Goal: Navigation & Orientation: Find specific page/section

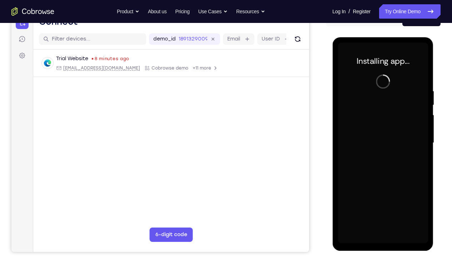
scroll to position [81, 0]
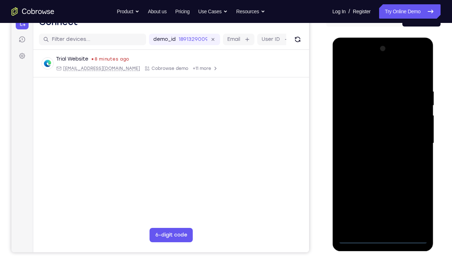
click at [383, 191] on div at bounding box center [383, 143] width 90 height 200
click at [417, 191] on div at bounding box center [383, 143] width 90 height 200
click at [359, 72] on div at bounding box center [383, 143] width 90 height 200
click at [415, 141] on div at bounding box center [383, 143] width 90 height 200
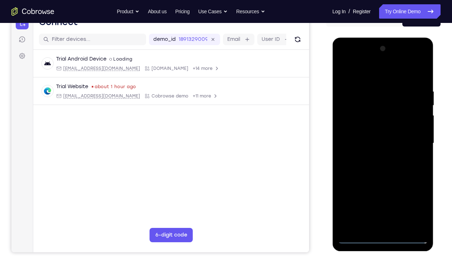
click at [413, 139] on div at bounding box center [383, 143] width 90 height 200
click at [372, 157] on div at bounding box center [383, 143] width 90 height 200
click at [387, 136] on div at bounding box center [383, 143] width 90 height 200
click at [387, 131] on div at bounding box center [383, 143] width 90 height 200
click at [390, 140] on div at bounding box center [383, 143] width 90 height 200
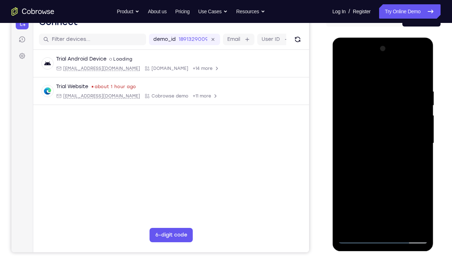
drag, startPoint x: 359, startPoint y: 78, endPoint x: 445, endPoint y: 83, distance: 86.0
click at [431, 83] on html "Online web based iOS Simulators and Android Emulators. Run iPhone, iPad, Mobile…" at bounding box center [384, 145] width 102 height 215
click at [424, 82] on div at bounding box center [383, 143] width 90 height 200
click at [425, 191] on div at bounding box center [383, 143] width 90 height 200
click at [423, 174] on div at bounding box center [383, 143] width 90 height 200
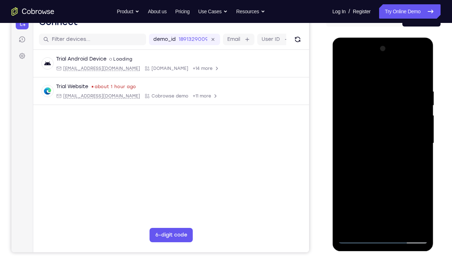
click at [423, 174] on div at bounding box center [383, 143] width 90 height 200
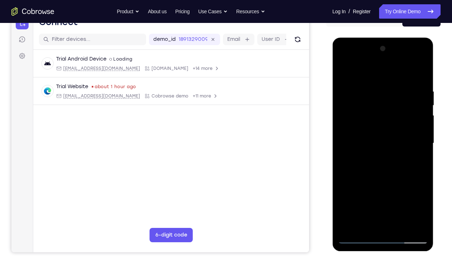
click at [423, 174] on div at bounding box center [383, 143] width 90 height 200
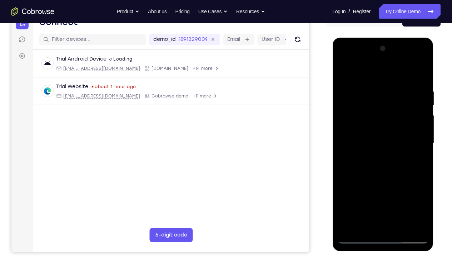
click at [423, 174] on div at bounding box center [383, 143] width 90 height 200
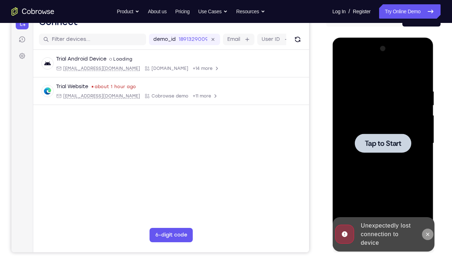
click at [428, 191] on icon at bounding box center [427, 233] width 3 height 3
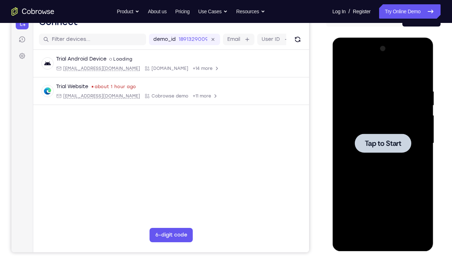
click at [393, 191] on div at bounding box center [383, 143] width 90 height 200
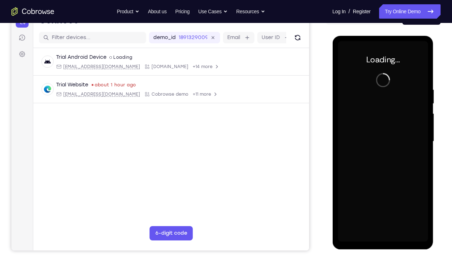
scroll to position [84, 0]
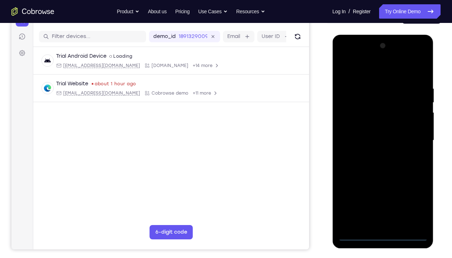
click at [382, 191] on div at bounding box center [383, 140] width 90 height 200
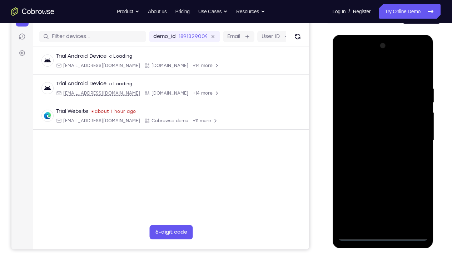
click at [417, 191] on div at bounding box center [383, 140] width 90 height 200
click at [357, 70] on div at bounding box center [383, 140] width 90 height 200
click at [350, 119] on div at bounding box center [383, 140] width 90 height 200
click at [366, 138] on div at bounding box center [383, 140] width 90 height 200
click at [366, 135] on div at bounding box center [383, 140] width 90 height 200
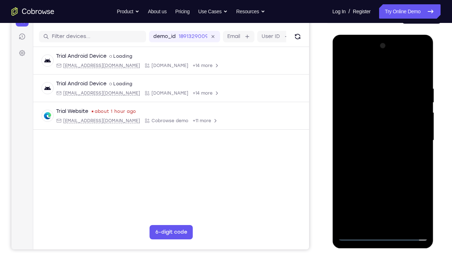
click at [382, 148] on div at bounding box center [383, 140] width 90 height 200
drag, startPoint x: 349, startPoint y: 73, endPoint x: 425, endPoint y: 73, distance: 76.2
click at [425, 73] on div at bounding box center [383, 140] width 90 height 200
drag, startPoint x: 398, startPoint y: 156, endPoint x: 396, endPoint y: 123, distance: 33.0
click at [396, 123] on div at bounding box center [383, 140] width 90 height 200
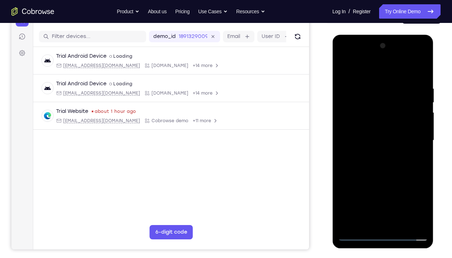
click at [385, 191] on div at bounding box center [383, 140] width 90 height 200
click at [359, 75] on div at bounding box center [383, 140] width 90 height 200
click at [414, 102] on div at bounding box center [383, 140] width 90 height 200
drag, startPoint x: 370, startPoint y: 206, endPoint x: 371, endPoint y: 145, distance: 61.2
click at [371, 145] on div at bounding box center [383, 140] width 90 height 200
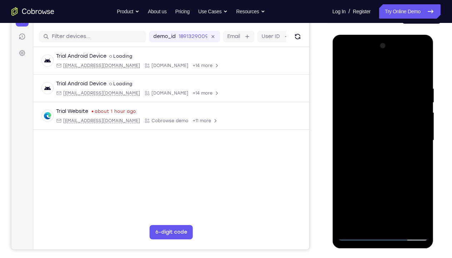
drag, startPoint x: 355, startPoint y: 164, endPoint x: 353, endPoint y: 140, distance: 24.0
click at [353, 140] on div at bounding box center [383, 140] width 90 height 200
click at [343, 122] on div at bounding box center [383, 140] width 90 height 200
click at [423, 68] on div at bounding box center [383, 140] width 90 height 200
drag, startPoint x: 358, startPoint y: 137, endPoint x: 357, endPoint y: 153, distance: 16.5
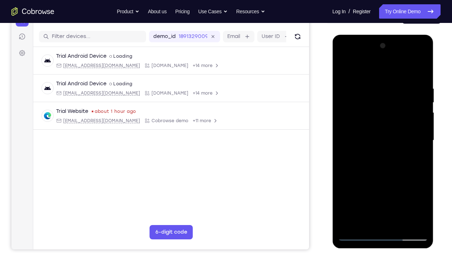
click at [357, 153] on div at bounding box center [383, 140] width 90 height 200
click at [353, 142] on div at bounding box center [383, 140] width 90 height 200
drag, startPoint x: 350, startPoint y: 141, endPoint x: 355, endPoint y: 187, distance: 46.7
click at [355, 187] on div at bounding box center [383, 140] width 90 height 200
drag, startPoint x: 351, startPoint y: 120, endPoint x: 354, endPoint y: 180, distance: 60.2
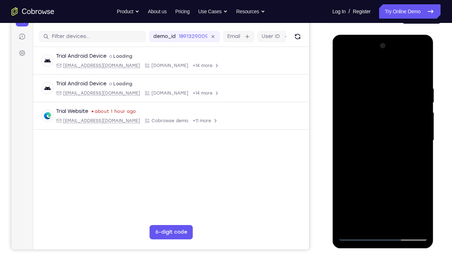
click at [354, 180] on div at bounding box center [383, 140] width 90 height 200
click at [423, 68] on div at bounding box center [383, 140] width 90 height 200
click at [422, 68] on div at bounding box center [383, 140] width 90 height 200
click at [389, 133] on div at bounding box center [383, 140] width 90 height 200
click at [343, 144] on div at bounding box center [383, 140] width 90 height 200
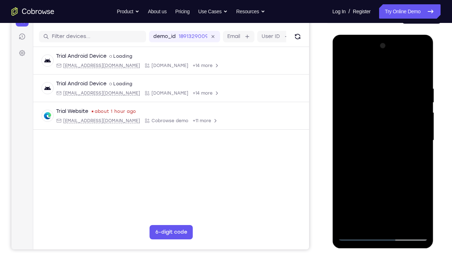
click at [343, 147] on div at bounding box center [383, 140] width 90 height 200
click at [343, 145] on div at bounding box center [383, 140] width 90 height 200
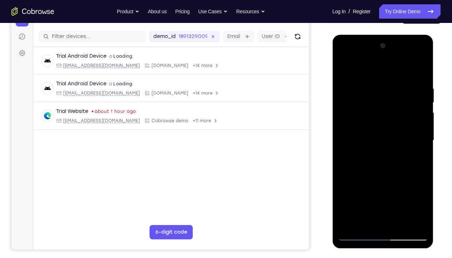
click at [343, 145] on div at bounding box center [383, 140] width 90 height 200
click at [421, 72] on div at bounding box center [383, 140] width 90 height 200
click at [378, 93] on div at bounding box center [383, 140] width 90 height 200
click at [424, 68] on div at bounding box center [383, 140] width 90 height 200
click at [422, 68] on div at bounding box center [383, 140] width 90 height 200
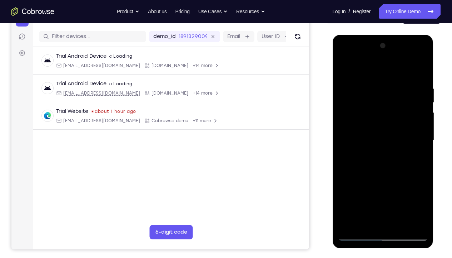
click at [343, 145] on div at bounding box center [383, 140] width 90 height 200
click at [423, 144] on div at bounding box center [383, 140] width 90 height 200
click at [344, 146] on div at bounding box center [383, 140] width 90 height 200
click at [358, 191] on div at bounding box center [383, 140] width 90 height 200
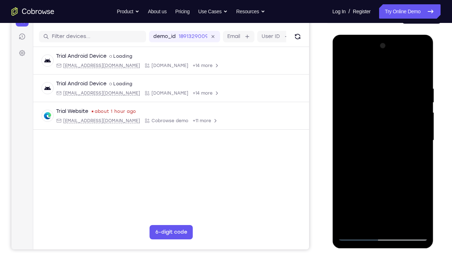
click at [358, 191] on div at bounding box center [383, 140] width 90 height 200
click at [343, 145] on div at bounding box center [383, 140] width 90 height 200
click at [398, 191] on div at bounding box center [383, 140] width 90 height 200
click at [411, 172] on div at bounding box center [383, 140] width 90 height 200
click at [344, 146] on div at bounding box center [383, 140] width 90 height 200
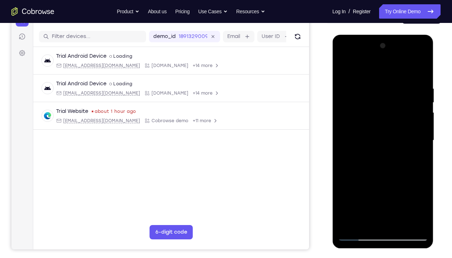
click at [344, 146] on div at bounding box center [383, 140] width 90 height 200
click at [357, 191] on div at bounding box center [383, 140] width 90 height 200
click at [344, 146] on div at bounding box center [383, 140] width 90 height 200
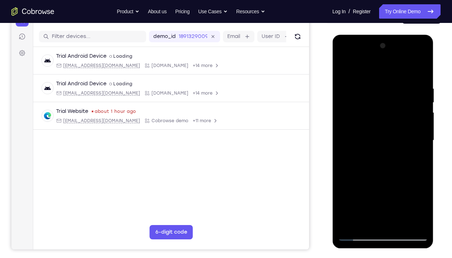
click at [344, 146] on div at bounding box center [383, 140] width 90 height 200
click at [343, 73] on div at bounding box center [383, 140] width 90 height 200
click at [411, 188] on div at bounding box center [383, 140] width 90 height 200
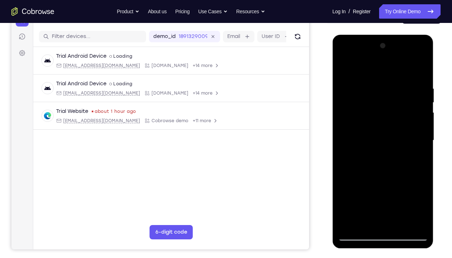
click at [425, 68] on div at bounding box center [383, 140] width 90 height 200
